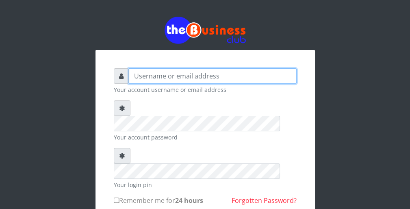
type input "wergbac8"
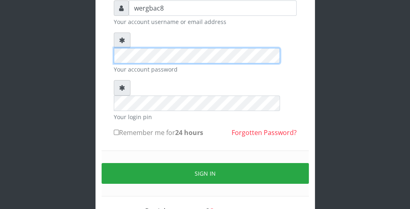
scroll to position [75, 0]
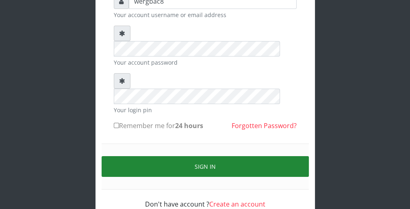
click at [293, 156] on button "Sign in" at bounding box center [205, 166] width 207 height 21
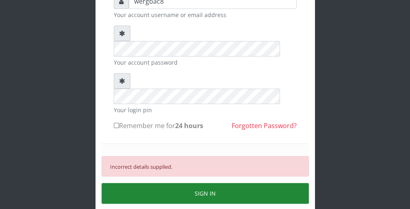
click at [273, 183] on button "SIGN IN" at bounding box center [205, 193] width 207 height 21
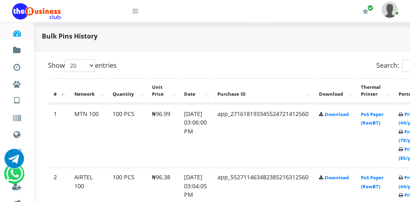
scroll to position [390, 16]
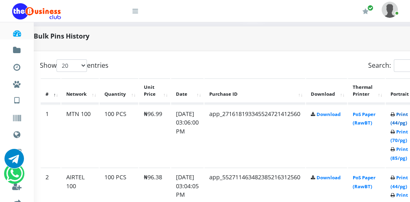
click at [406, 122] on link "Print (44/pg)" at bounding box center [398, 118] width 17 height 15
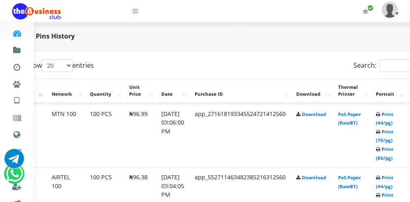
scroll to position [390, 15]
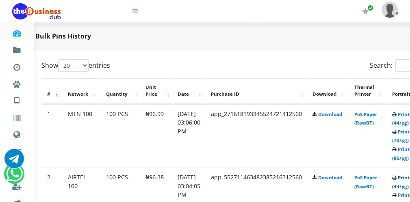
click at [405, 185] on link "Print (44/pg)" at bounding box center [400, 182] width 17 height 15
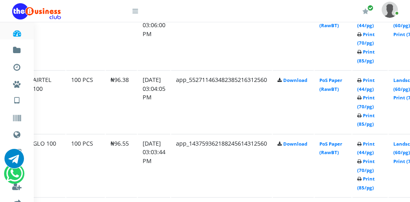
scroll to position [487, 46]
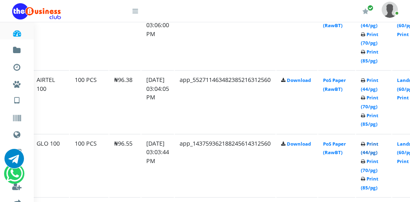
click at [371, 152] on link "Print (44/pg)" at bounding box center [369, 148] width 17 height 15
